Goal: Communication & Community: Answer question/provide support

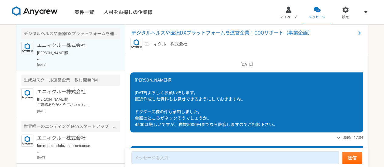
scroll to position [713, 0]
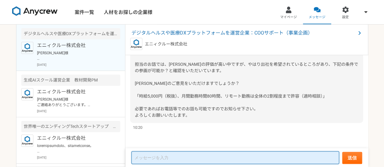
click at [201, 155] on textarea at bounding box center [235, 157] width 208 height 13
type textarea "a"
type textarea "ぜ"
type textarea "あ"
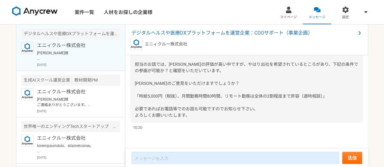
click at [199, 97] on span "[PERSON_NAME]様 お世話になります。 ドクターズさんの件ですが、現状他の方との選考を行っているようです。最終決定前のようです。 担当のお話では、[…" at bounding box center [246, 74] width 223 height 88
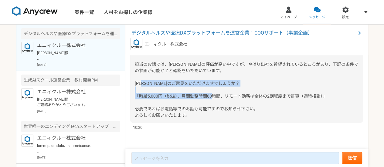
click at [199, 97] on span "[PERSON_NAME]様 お世話になります。 ドクターズさんの件ですが、現状他の方との選考を行っているようです。最終決定前のようです。 担当のお話では、[…" at bounding box center [246, 74] width 223 height 88
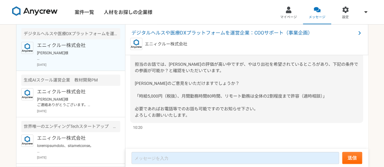
click at [211, 115] on div "[PERSON_NAME]様 お世話になります。 ドクターズさんの件ですが、現状他の方との選考を行っているようです。最終決定前のようです。 担当のお話では、[…" at bounding box center [246, 74] width 233 height 98
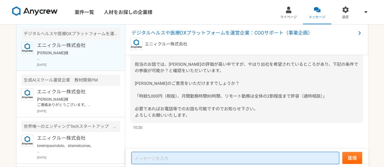
click at [198, 161] on textarea at bounding box center [235, 158] width 208 height 12
type textarea "あ"
type textarea "交"
type textarea "や"
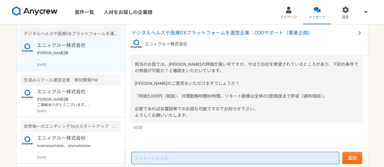
type textarea "あ"
type textarea "交"
type textarea "し"
type textarea "[PERSON_NAME]"
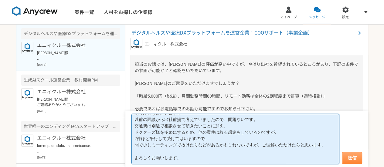
type textarea "[PERSON_NAME]様 お世話になります。 [PERSON_NAME]です。 ありがとうございます！ 以前の面談から出社前提で考えていましたので、問題な…"
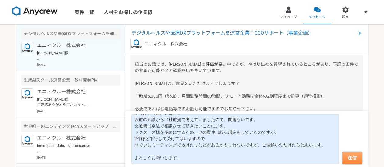
click at [355, 163] on button "送信" at bounding box center [352, 158] width 20 height 12
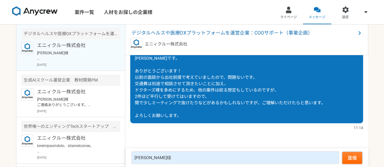
scroll to position [743, 0]
